Goal: Find specific page/section: Find specific page/section

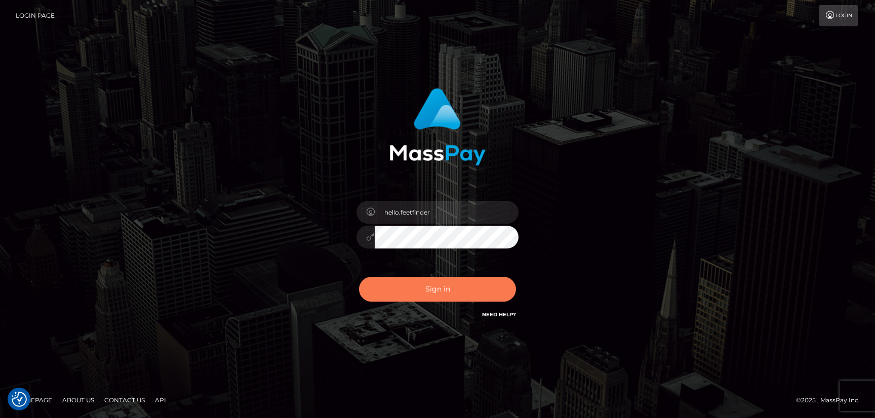
click at [494, 287] on button "Sign in" at bounding box center [437, 289] width 157 height 25
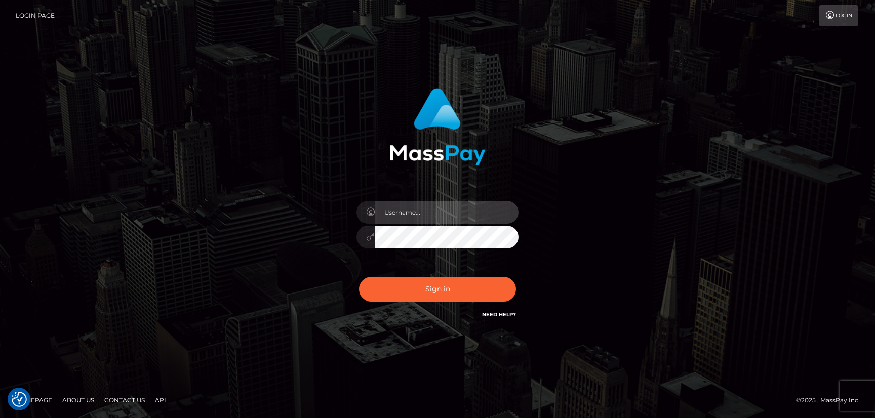
type input "hello.feetfinder"
click at [465, 213] on input "hello.feetfinder" at bounding box center [447, 212] width 144 height 23
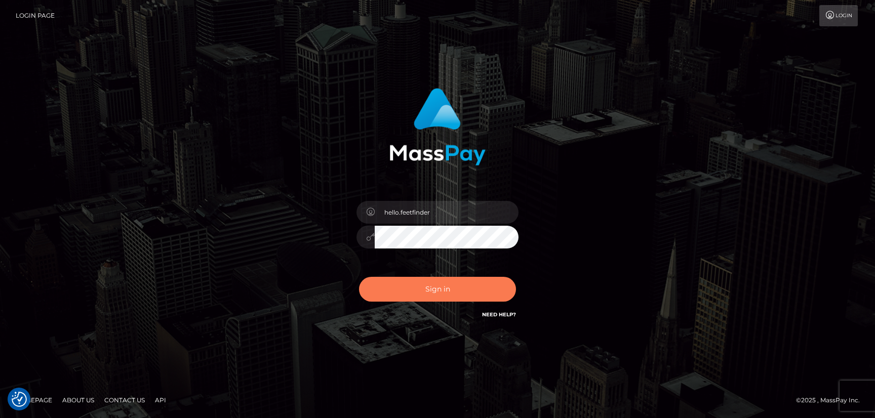
click at [481, 292] on button "Sign in" at bounding box center [437, 289] width 157 height 25
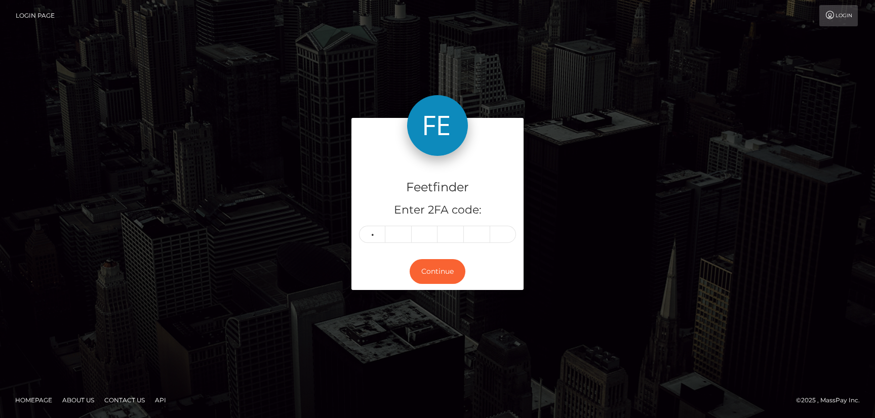
type input "3"
type input "5"
type input "1"
type input "2"
type input "9"
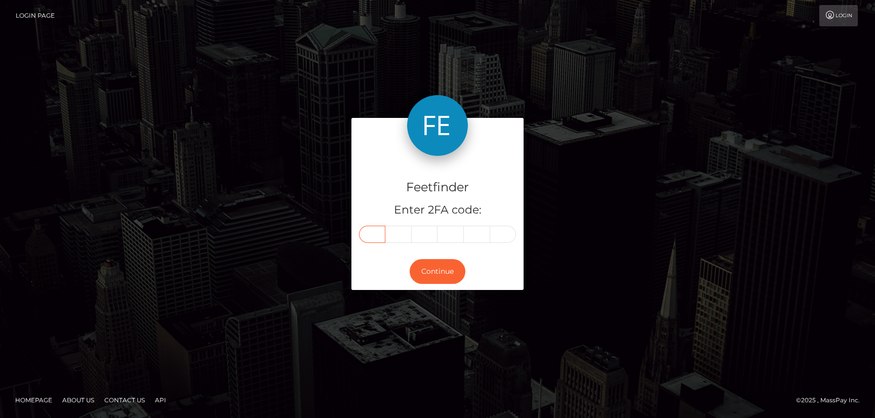
type input "3"
type input "5"
type input "9"
type input "2"
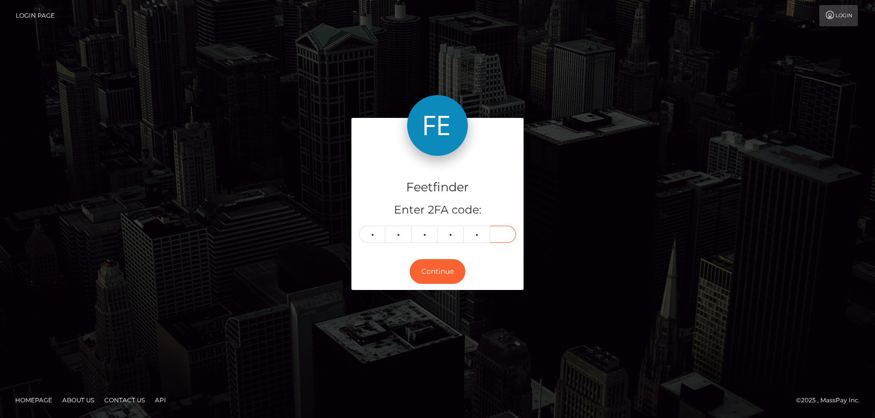
type input "4"
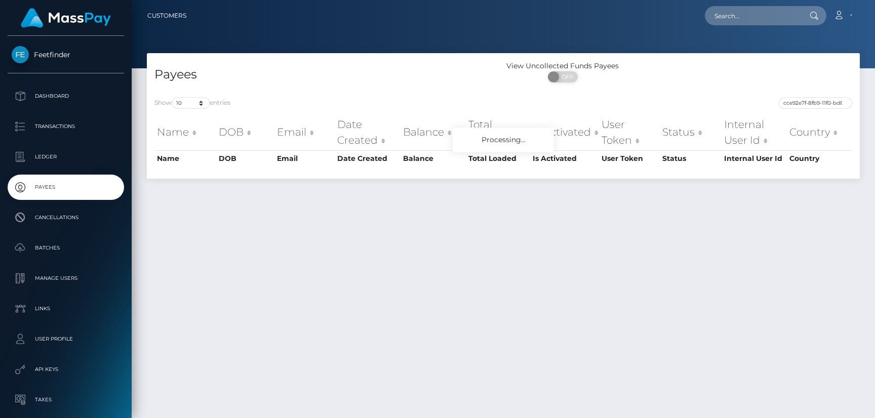
scroll to position [0, 42]
type input "cce92e7f-8fb9-11f0-bd85-0694aced620b"
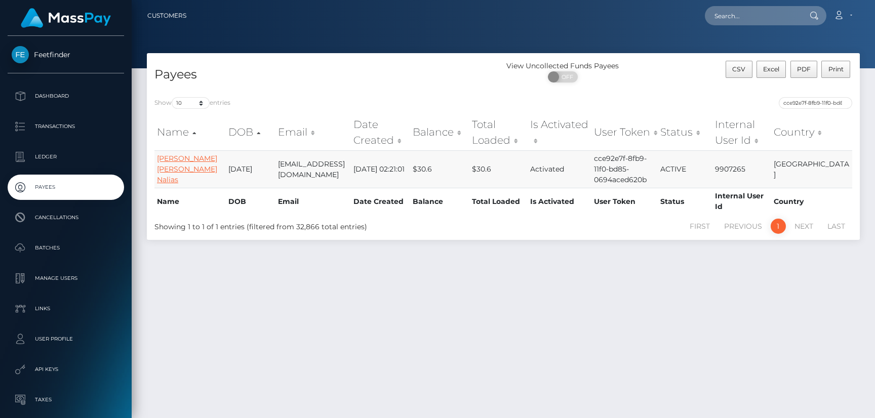
click at [170, 166] on link "Rebecca Danielle Nalias" at bounding box center [187, 169] width 60 height 30
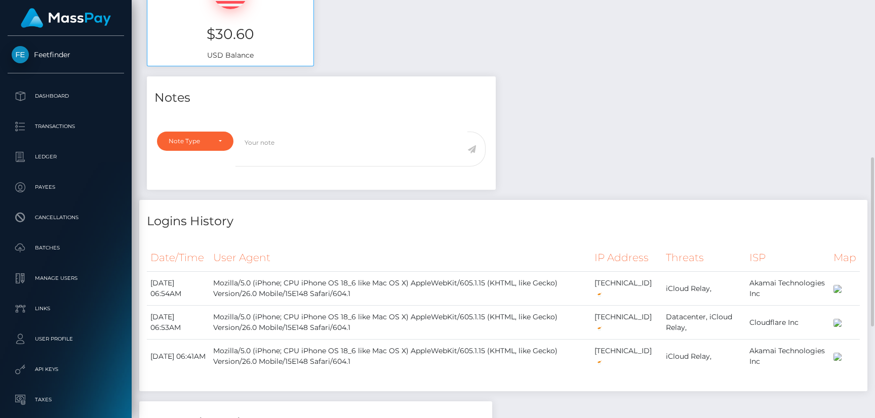
scroll to position [162, 0]
